Goal: Task Accomplishment & Management: Manage account settings

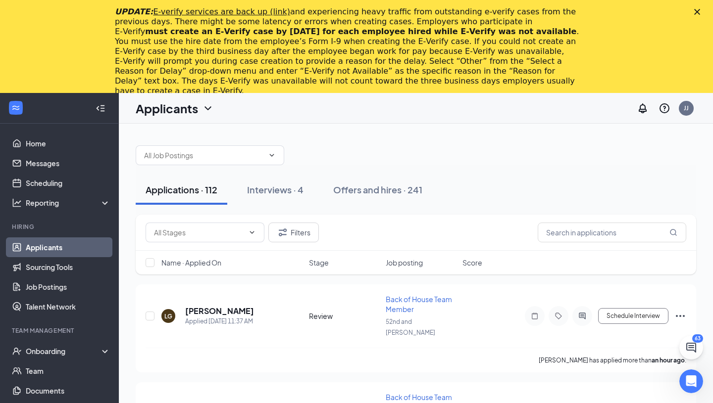
click at [695, 12] on icon "Close" at bounding box center [697, 12] width 6 height 6
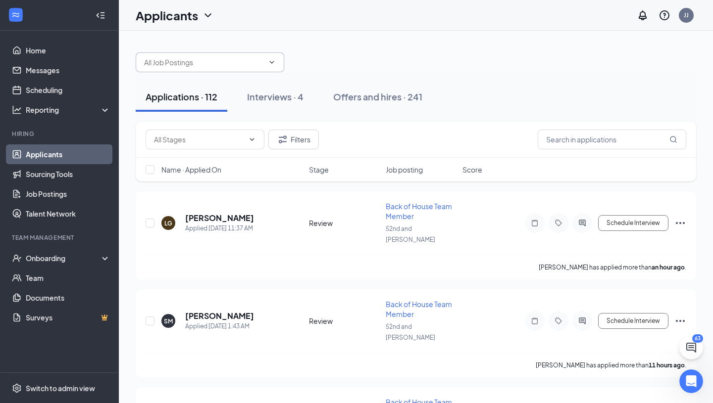
click at [167, 57] on input "text" at bounding box center [204, 62] width 120 height 11
click at [172, 67] on input "text" at bounding box center [204, 62] width 120 height 11
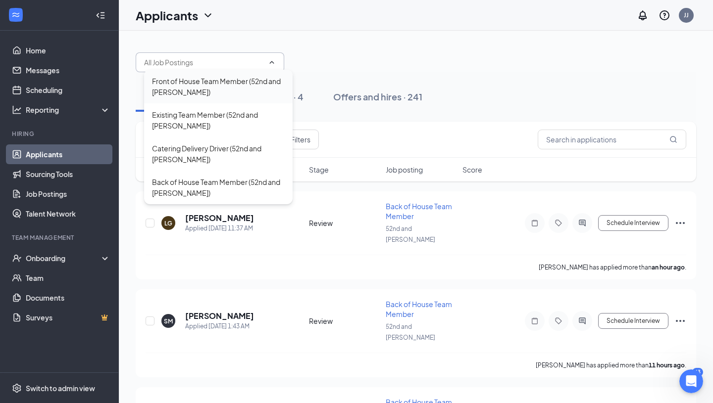
click at [202, 91] on div "Front of House Team Member (52nd and [PERSON_NAME])" at bounding box center [218, 87] width 133 height 22
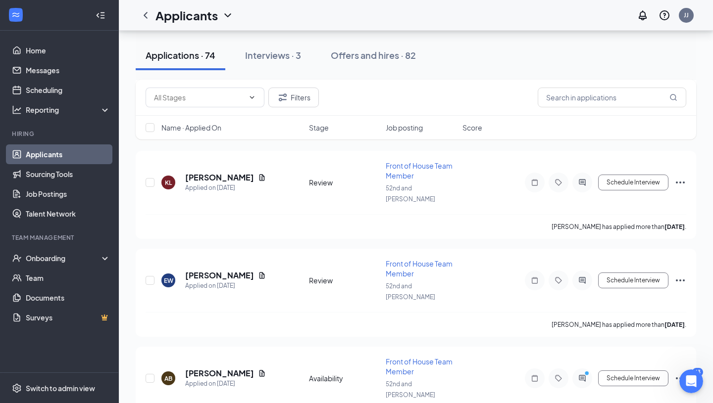
scroll to position [1197, 0]
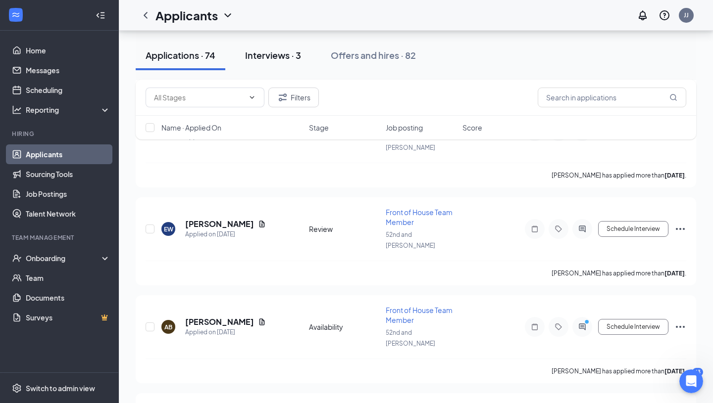
click at [289, 51] on div "Interviews · 3" at bounding box center [273, 55] width 56 height 12
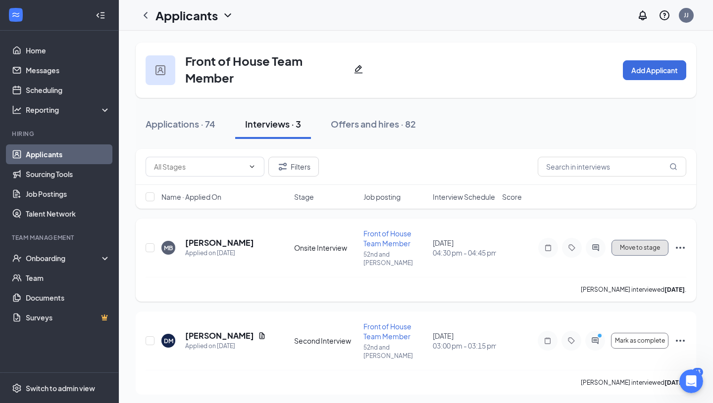
click at [625, 248] on button "Move to stage" at bounding box center [639, 248] width 57 height 16
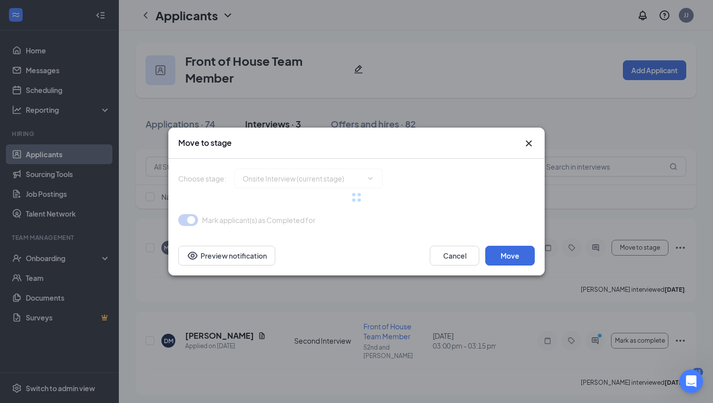
type input "Second Interview (next stage)"
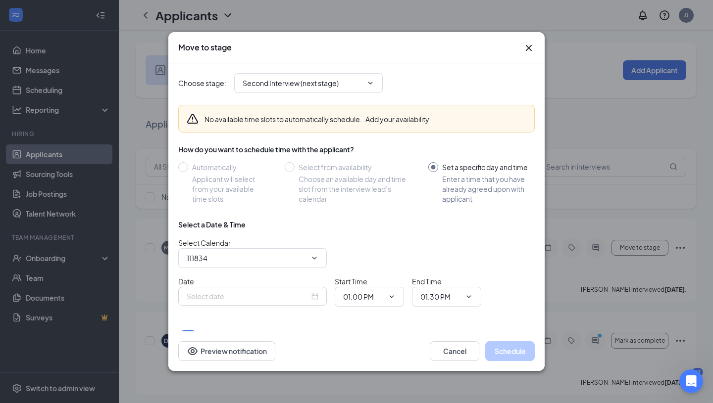
type input "[PERSON_NAME] Calendar"
type input "[DATE]"
click at [529, 48] on icon "Cross" at bounding box center [529, 48] width 6 height 6
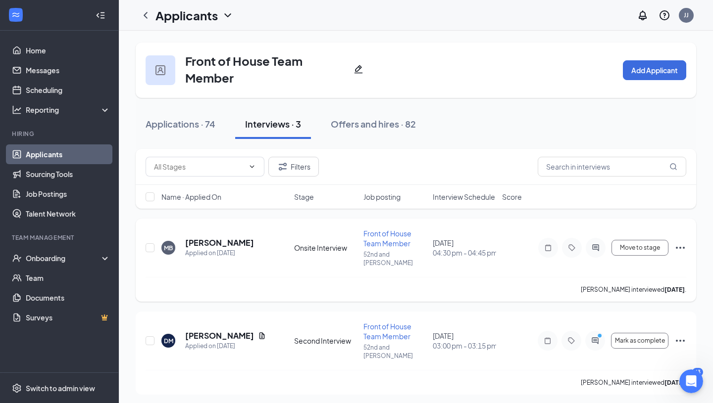
click at [677, 242] on icon "Ellipses" at bounding box center [680, 248] width 12 height 12
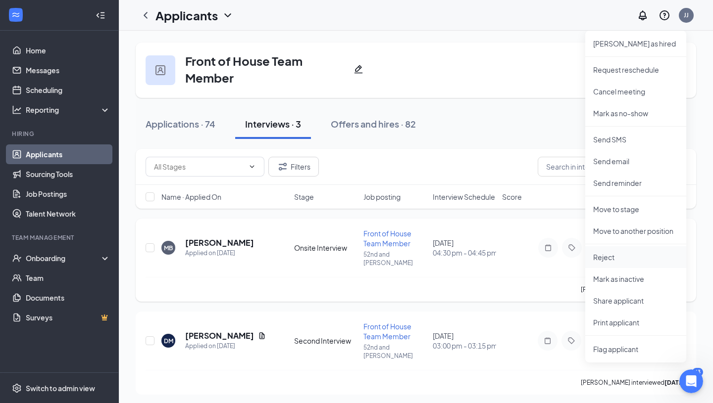
click at [601, 260] on p "Reject" at bounding box center [635, 257] width 85 height 10
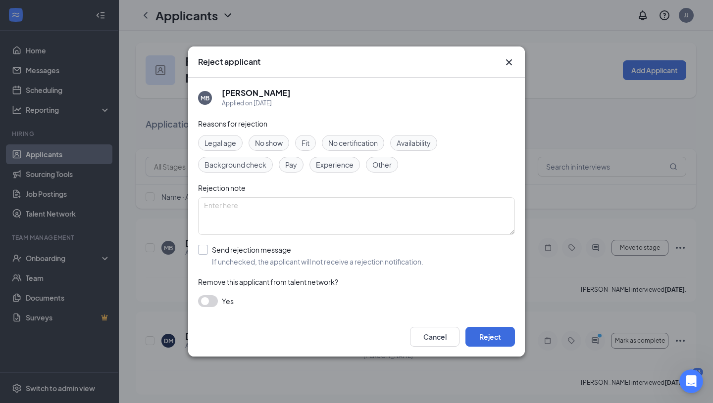
click at [209, 245] on input "Send rejection message If unchecked, the applicant will not receive a rejection…" at bounding box center [310, 256] width 225 height 22
checkbox input "true"
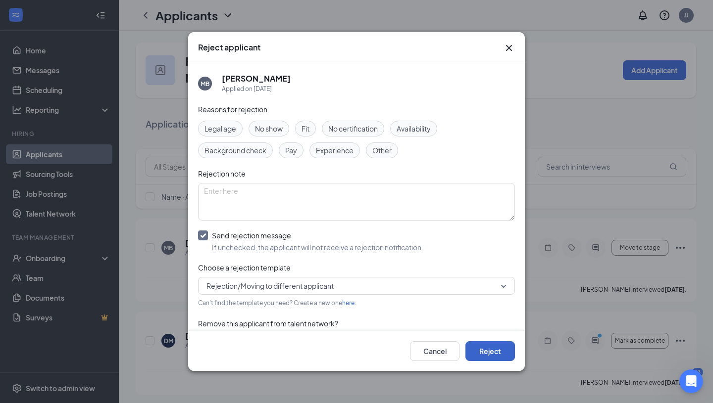
click at [486, 348] on button "Reject" at bounding box center [489, 352] width 49 height 20
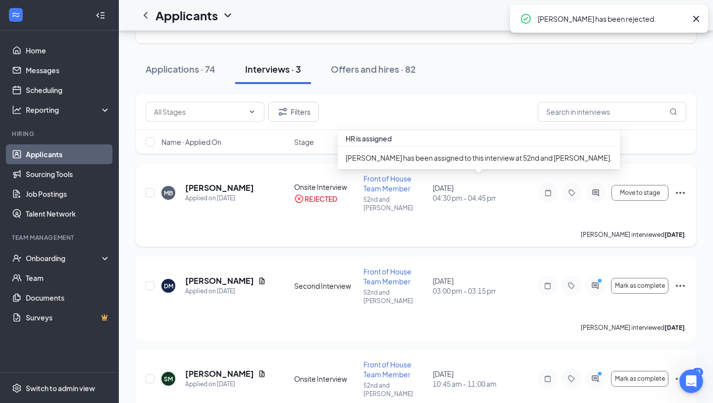
scroll to position [71, 0]
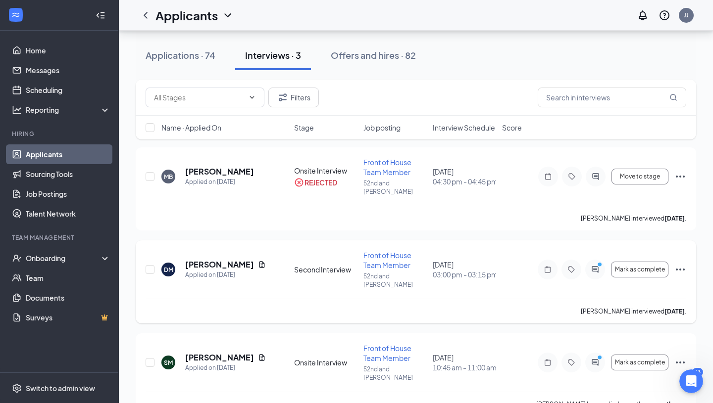
click at [681, 264] on icon "Ellipses" at bounding box center [680, 270] width 12 height 12
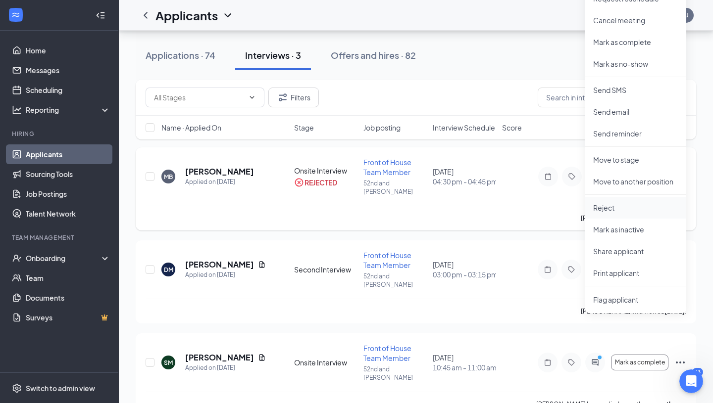
click at [606, 204] on p "Reject" at bounding box center [635, 208] width 85 height 10
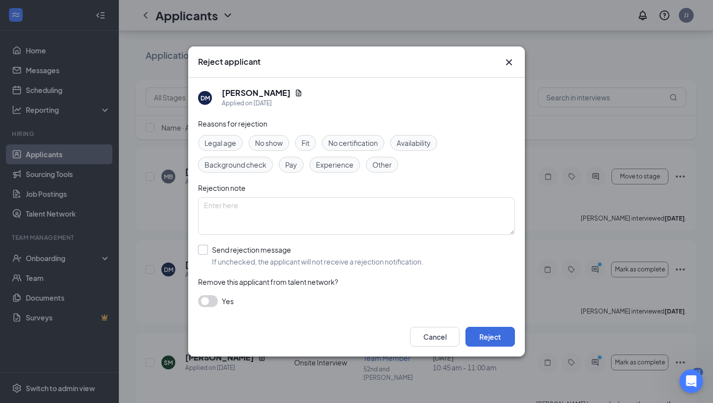
click at [203, 250] on input "Send rejection message If unchecked, the applicant will not receive a rejection…" at bounding box center [310, 256] width 225 height 22
checkbox input "true"
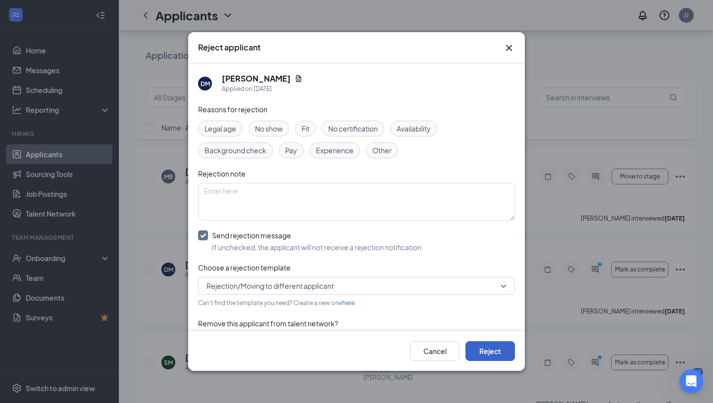
click at [482, 349] on button "Reject" at bounding box center [489, 352] width 49 height 20
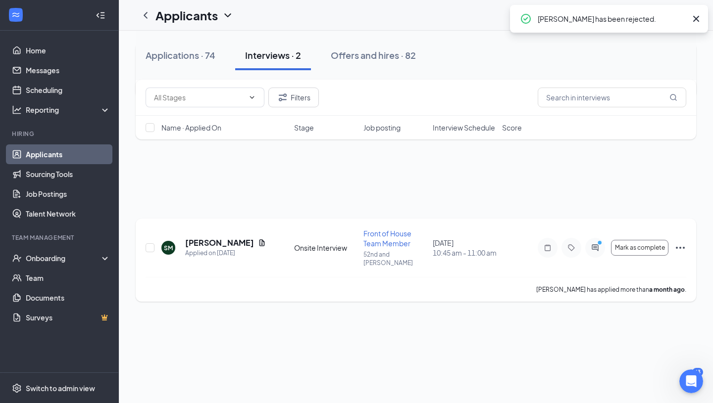
scroll to position [0, 0]
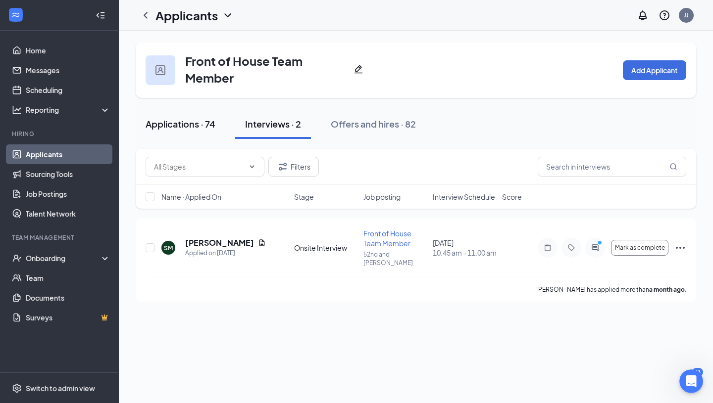
click at [188, 126] on div "Applications · 74" at bounding box center [181, 124] width 70 height 12
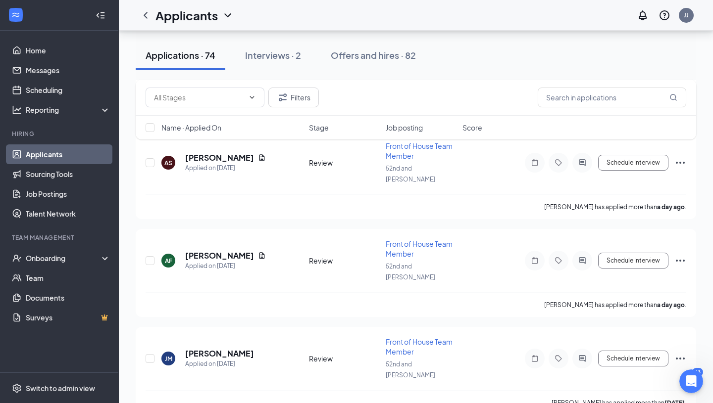
scroll to position [325, 0]
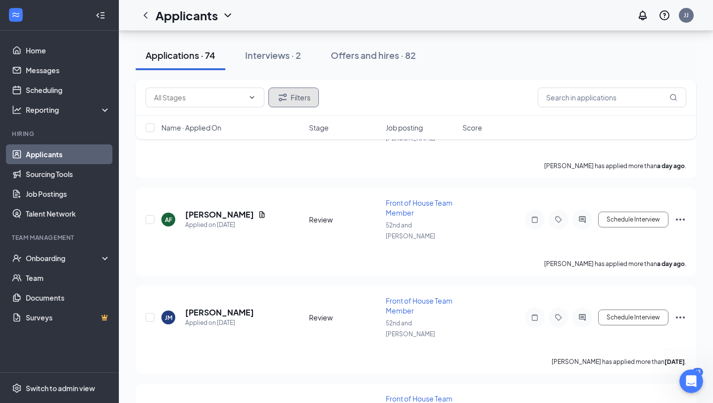
click at [294, 97] on button "Filters" at bounding box center [293, 98] width 50 height 20
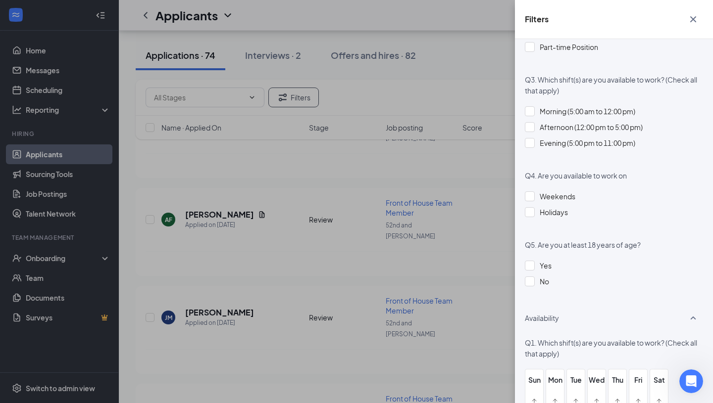
scroll to position [739, 0]
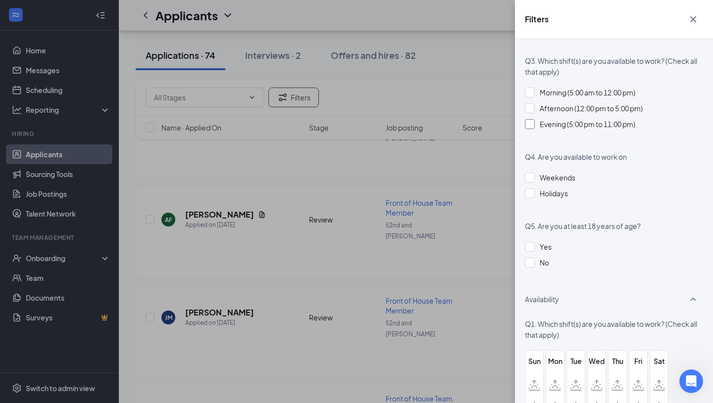
click at [531, 119] on div at bounding box center [530, 124] width 10 height 10
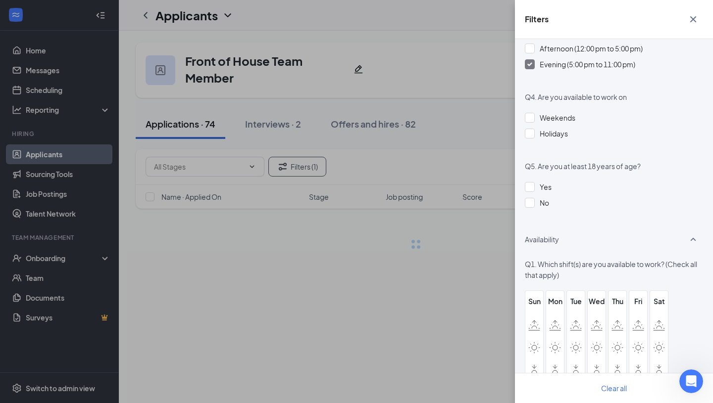
scroll to position [853, 0]
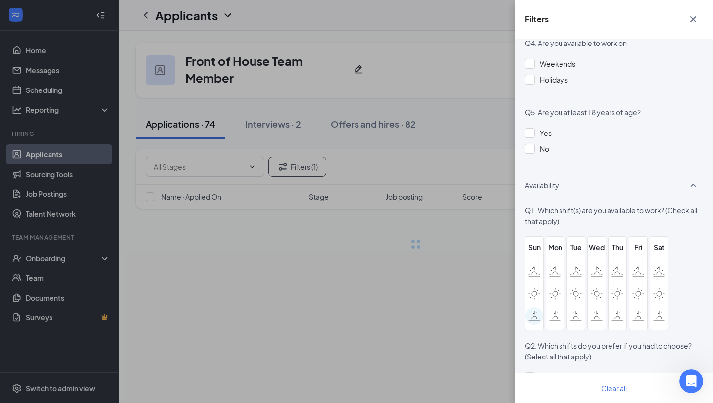
click at [534, 311] on icon at bounding box center [534, 316] width 12 height 11
click at [0, 0] on input "checkbox" at bounding box center [0, 0] width 0 height 0
click at [550, 311] on icon at bounding box center [555, 316] width 12 height 11
click at [0, 0] on input "checkbox" at bounding box center [0, 0] width 0 height 0
click at [585, 305] on div "Tue" at bounding box center [575, 284] width 19 height 94
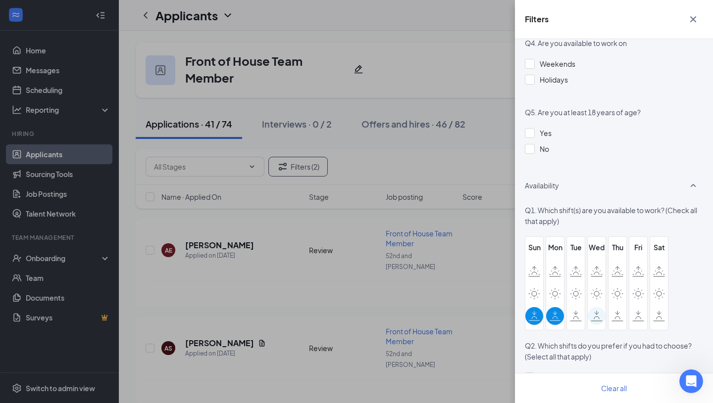
click at [597, 311] on icon at bounding box center [596, 316] width 12 height 11
click at [0, 0] on input "checkbox" at bounding box center [0, 0] width 0 height 0
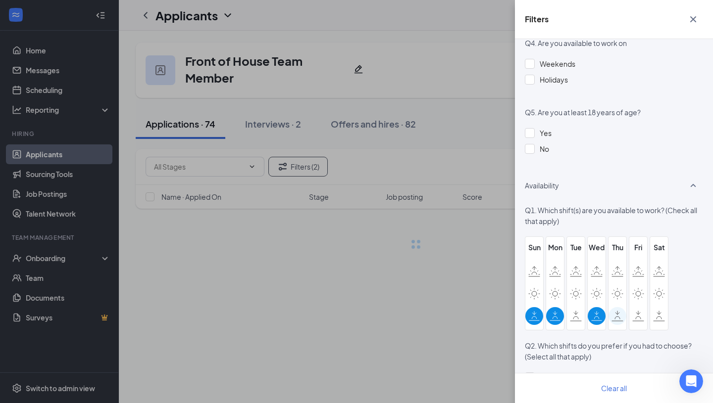
click at [613, 311] on icon at bounding box center [617, 316] width 12 height 11
click at [0, 0] on input "checkbox" at bounding box center [0, 0] width 0 height 0
click at [639, 311] on icon at bounding box center [638, 316] width 12 height 11
click at [0, 0] on input "checkbox" at bounding box center [0, 0] width 0 height 0
click at [662, 311] on icon at bounding box center [659, 316] width 12 height 11
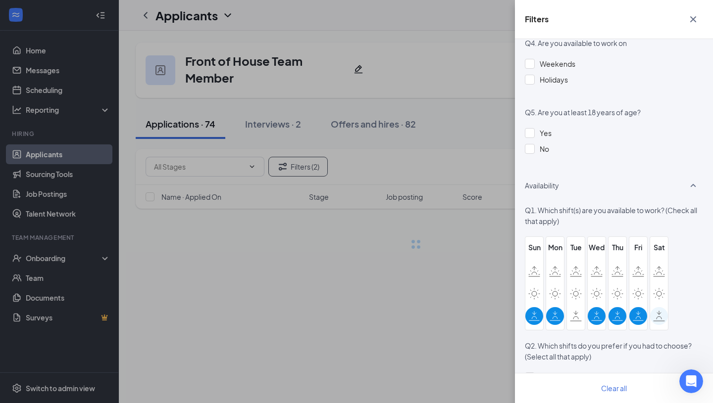
click at [0, 0] on input "checkbox" at bounding box center [0, 0] width 0 height 0
click at [576, 311] on icon at bounding box center [576, 312] width 0 height 3
click at [0, 0] on input "checkbox" at bounding box center [0, 0] width 0 height 0
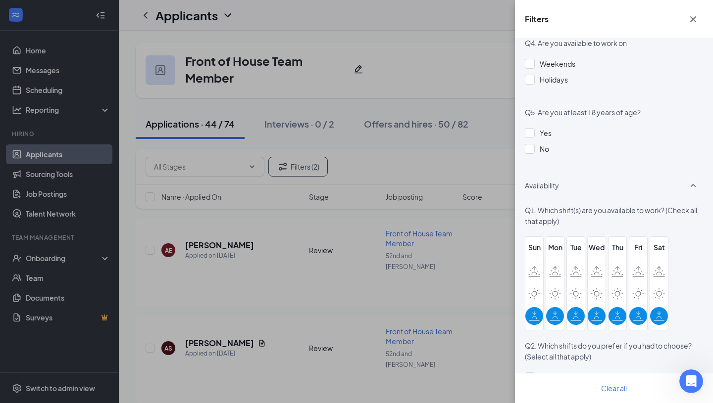
click at [687, 24] on icon "Cross" at bounding box center [693, 19] width 12 height 12
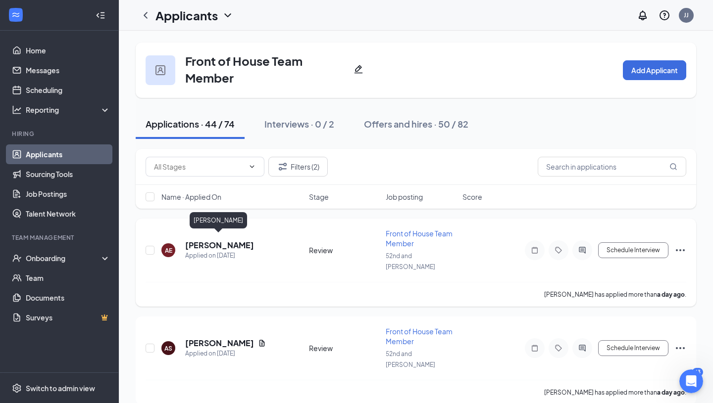
click at [204, 240] on h5 "[PERSON_NAME]" at bounding box center [219, 245] width 69 height 11
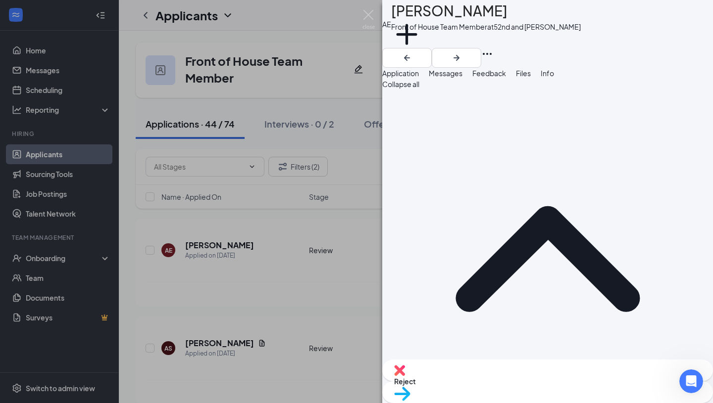
click at [462, 79] on button "Messages" at bounding box center [446, 73] width 34 height 11
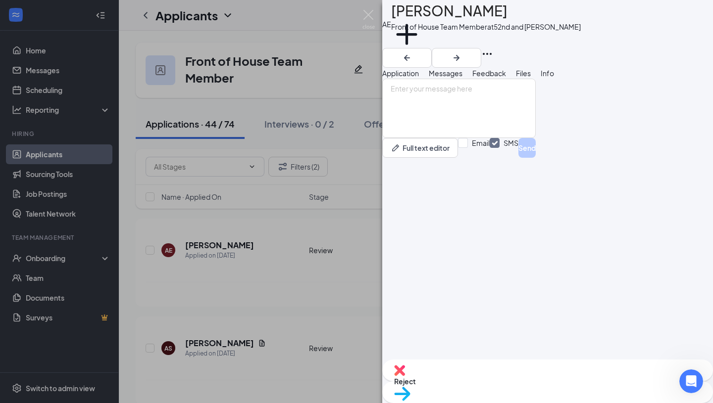
click at [419, 78] on span "Application" at bounding box center [400, 73] width 37 height 9
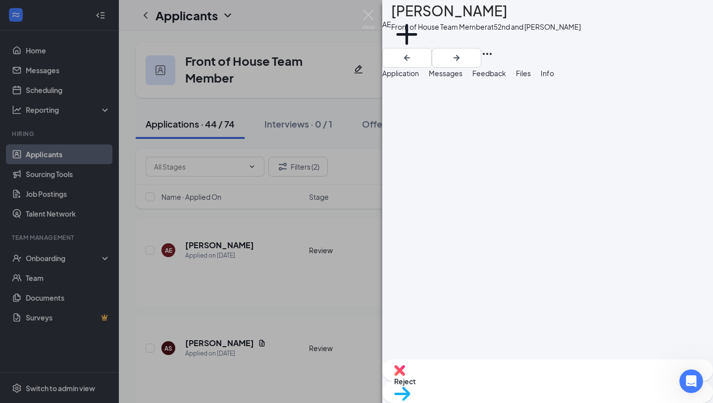
scroll to position [1147, 0]
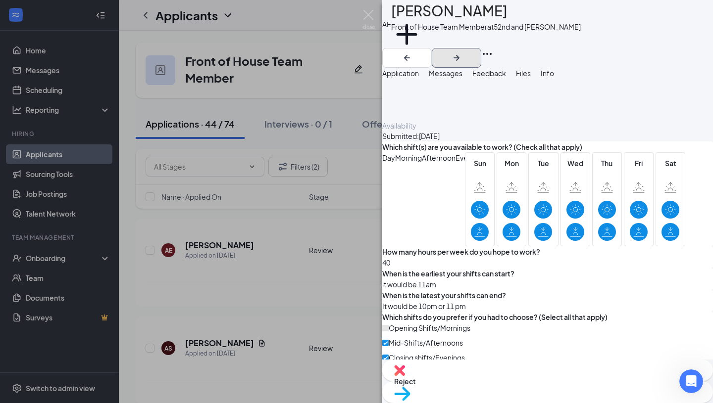
click at [459, 55] on icon "ArrowRight" at bounding box center [456, 58] width 6 height 6
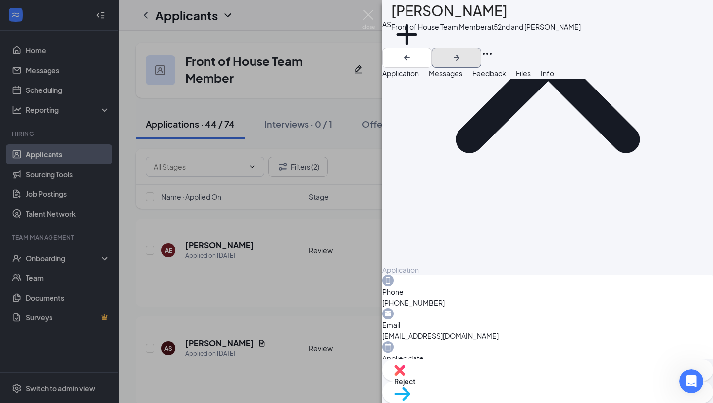
scroll to position [175, 0]
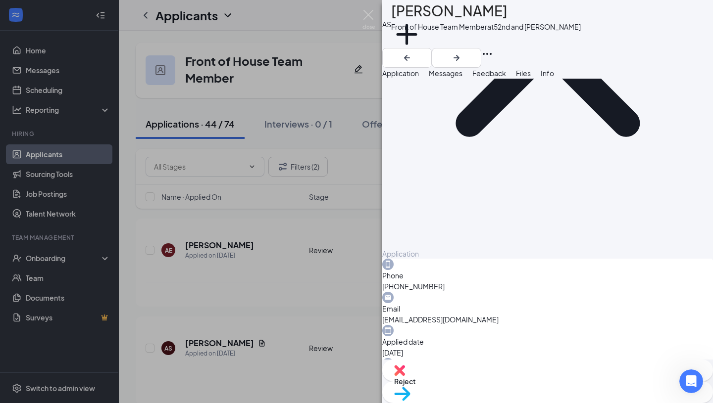
click at [563, 382] on div "Move to stage" at bounding box center [547, 393] width 331 height 22
type input "Onsite Interview (next stage)"
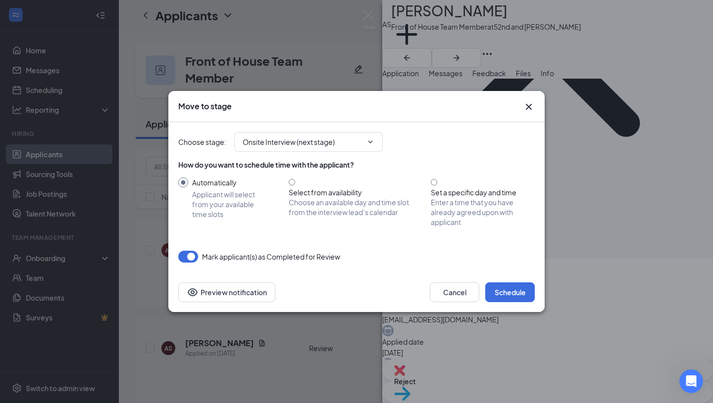
click at [530, 110] on icon "Cross" at bounding box center [529, 107] width 6 height 6
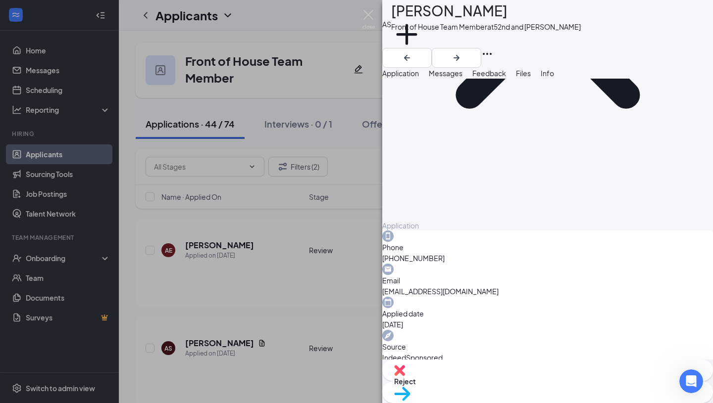
scroll to position [0, 0]
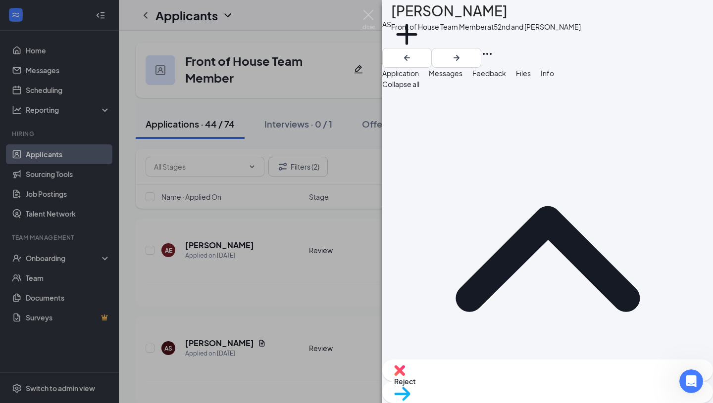
drag, startPoint x: 551, startPoint y: 199, endPoint x: 498, endPoint y: 225, distance: 58.9
drag, startPoint x: 498, startPoint y: 225, endPoint x: 538, endPoint y: 243, distance: 43.0
click at [459, 55] on icon "ArrowRight" at bounding box center [456, 58] width 6 height 6
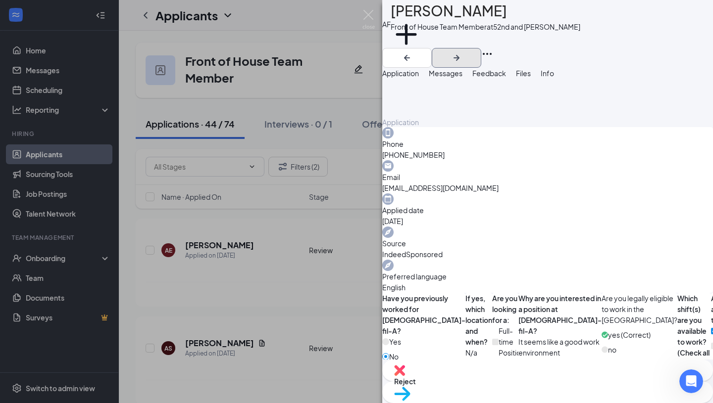
scroll to position [287, 0]
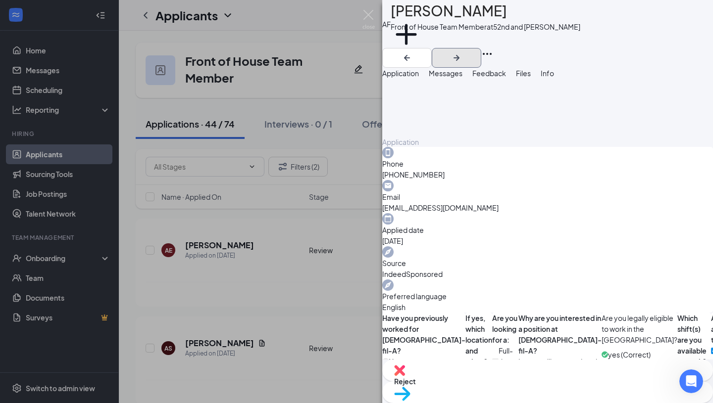
click at [462, 52] on icon "ArrowRight" at bounding box center [456, 58] width 12 height 12
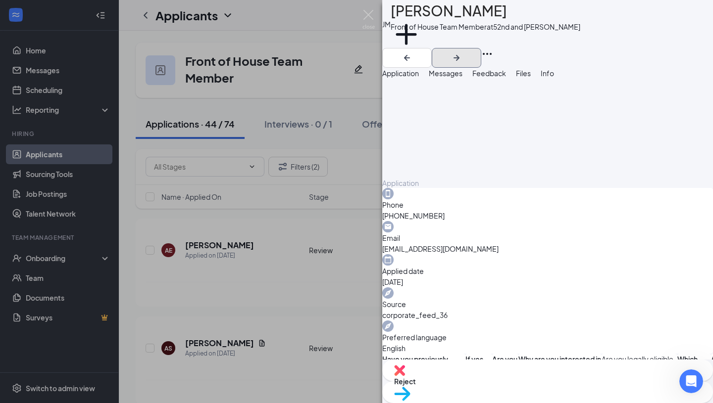
scroll to position [161, 0]
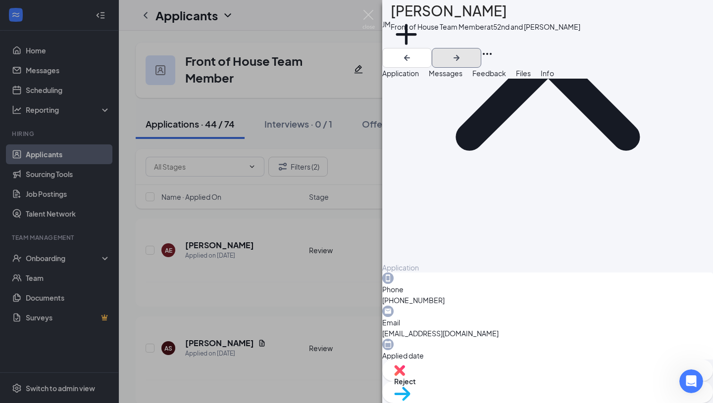
click at [462, 52] on icon "ArrowRight" at bounding box center [456, 58] width 12 height 12
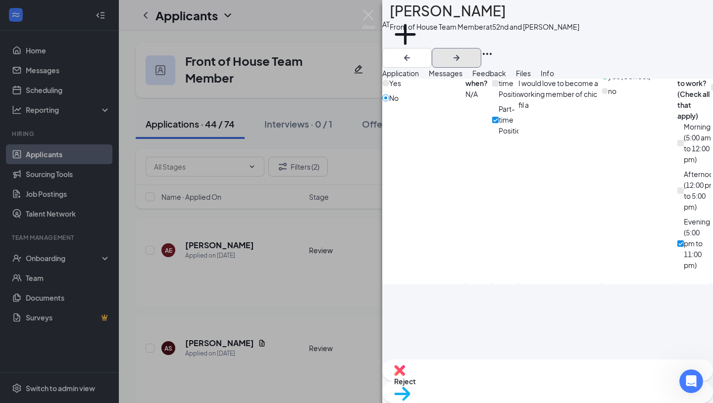
scroll to position [1131, 0]
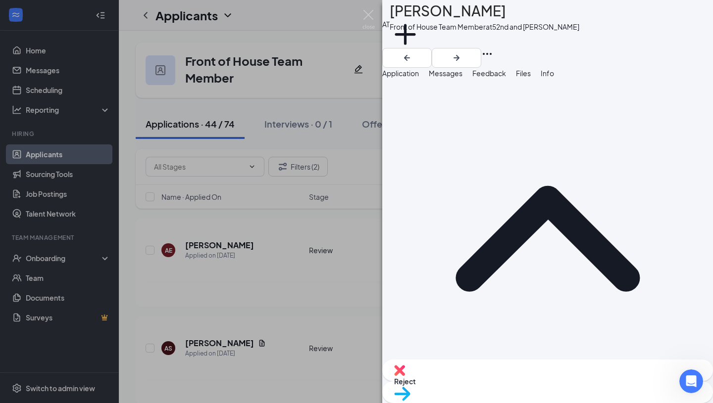
click at [586, 399] on div "Reject Move to stage" at bounding box center [547, 382] width 331 height 44
click at [579, 401] on span "Move to stage" at bounding box center [547, 406] width 307 height 11
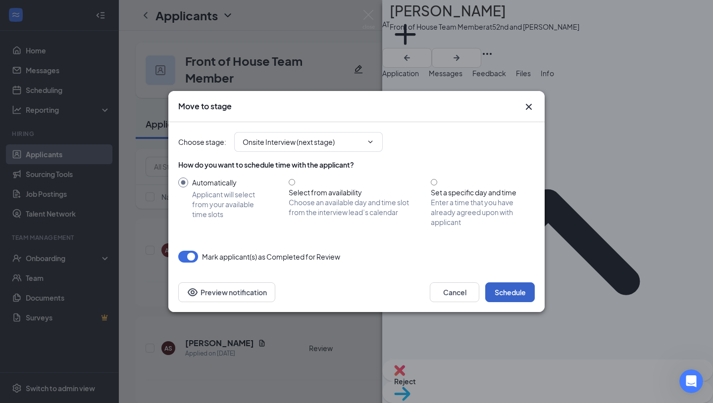
click at [514, 286] on button "Schedule" at bounding box center [509, 293] width 49 height 20
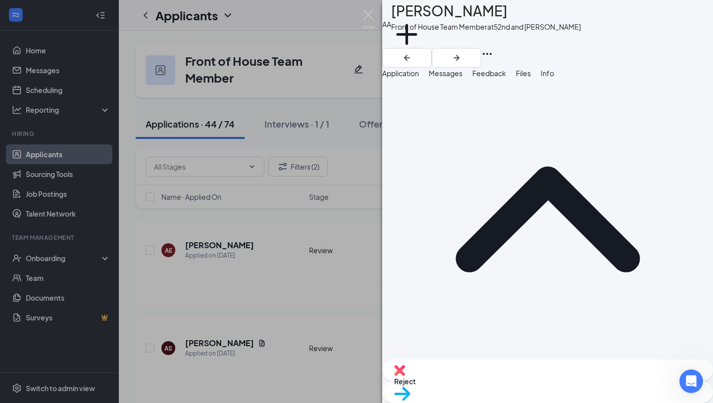
scroll to position [990, 0]
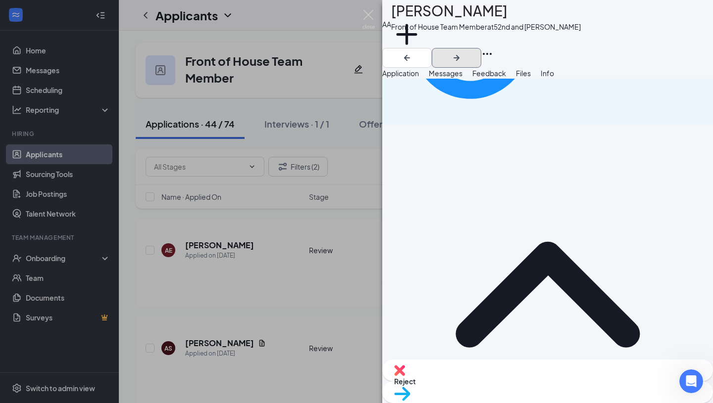
click at [459, 55] on icon "ArrowRight" at bounding box center [456, 58] width 6 height 6
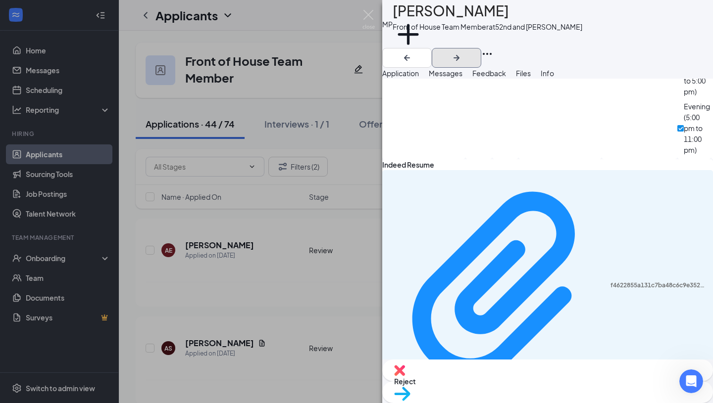
scroll to position [425, 0]
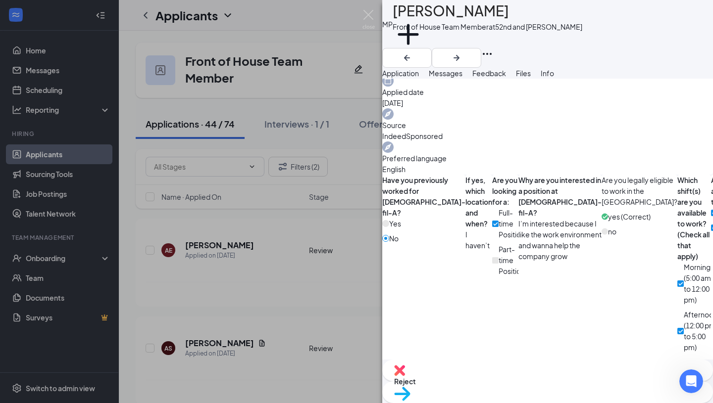
click at [377, 15] on div "MP [PERSON_NAME] Front of House Team Member at 52nd and [PERSON_NAME] Add a tag…" at bounding box center [356, 201] width 713 height 403
click at [366, 15] on div "Applicants JJ" at bounding box center [416, 15] width 594 height 31
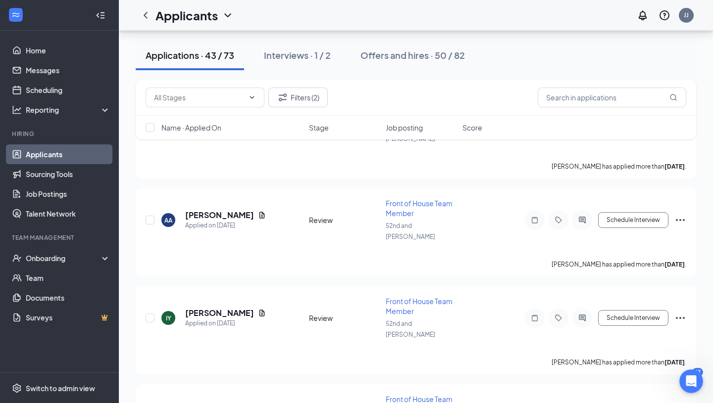
scroll to position [3563, 0]
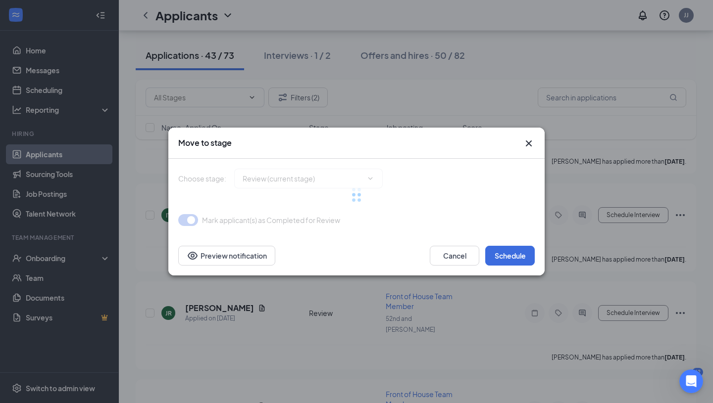
type input "Onsite Interview (next stage)"
